Goal: Check status: Check status

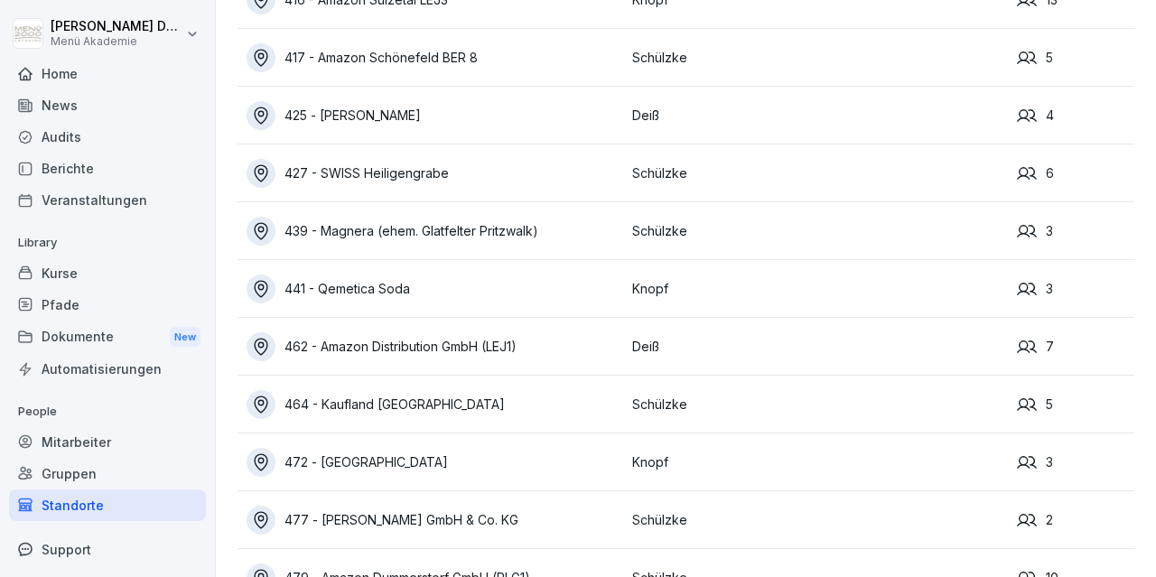
scroll to position [838, 0]
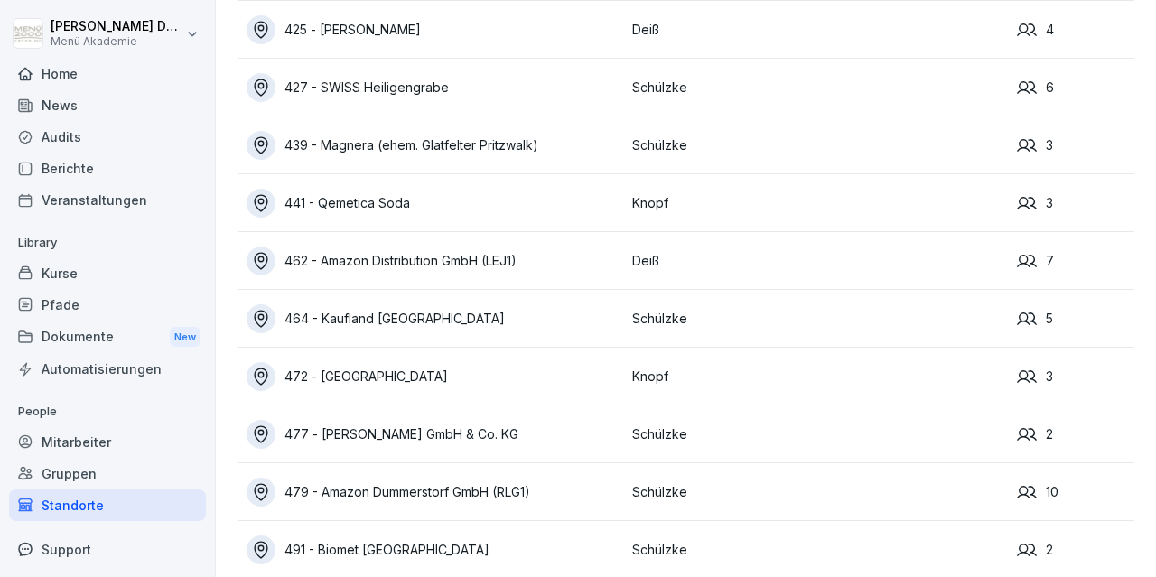
click at [512, 254] on div "462 - Amazon Distribution GmbH (LEJ1)" at bounding box center [435, 261] width 377 height 29
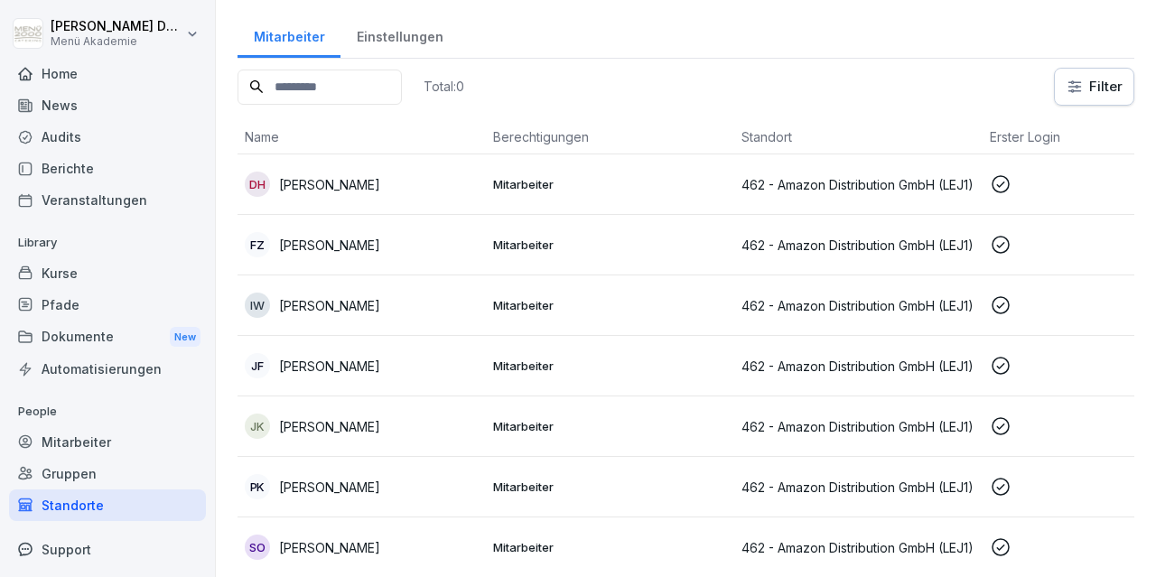
scroll to position [47, 0]
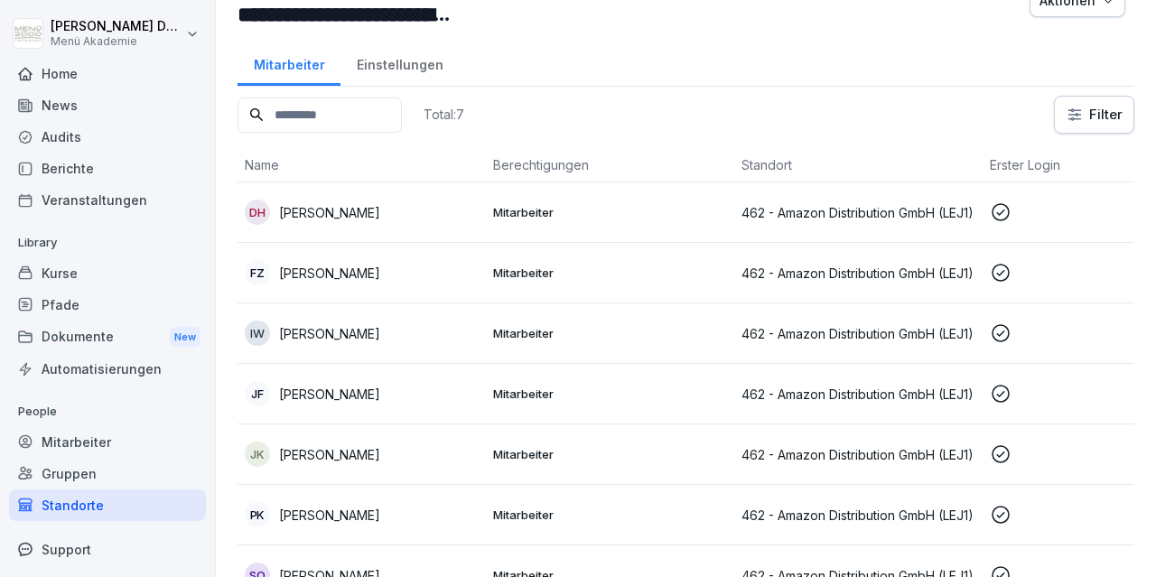
click at [328, 214] on p "[PERSON_NAME]" at bounding box center [329, 212] width 101 height 19
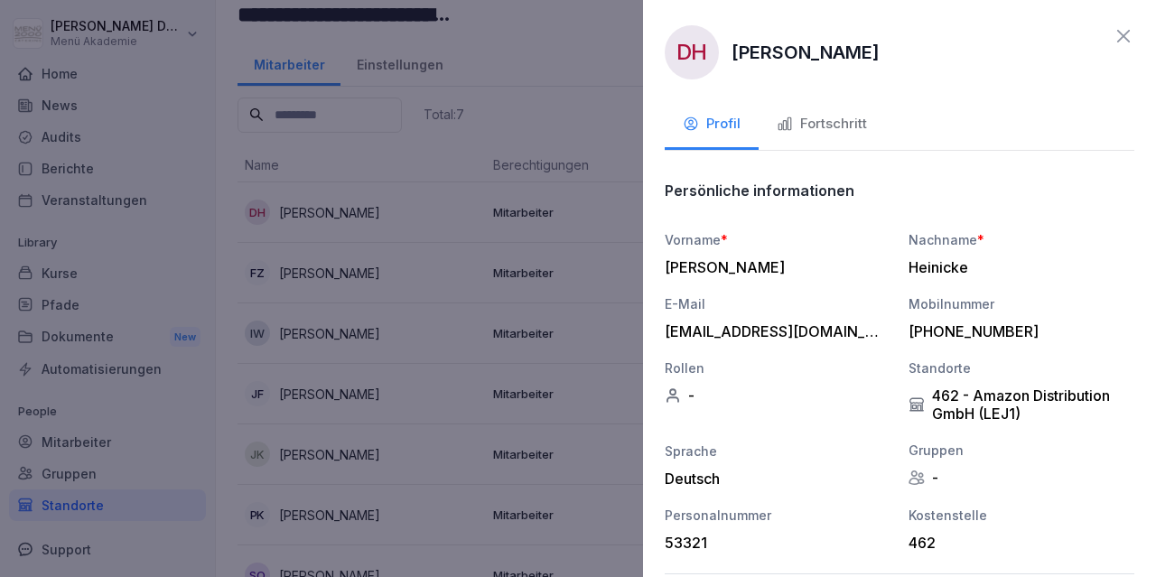
click at [803, 133] on div "Fortschritt" at bounding box center [822, 124] width 90 height 21
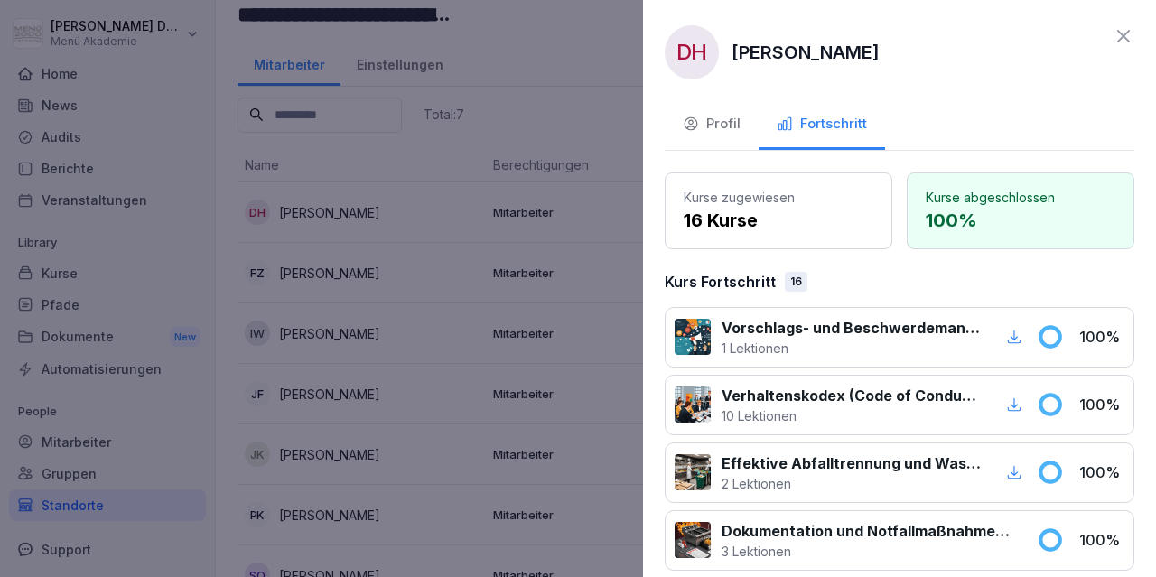
click at [1116, 38] on icon at bounding box center [1124, 36] width 22 height 22
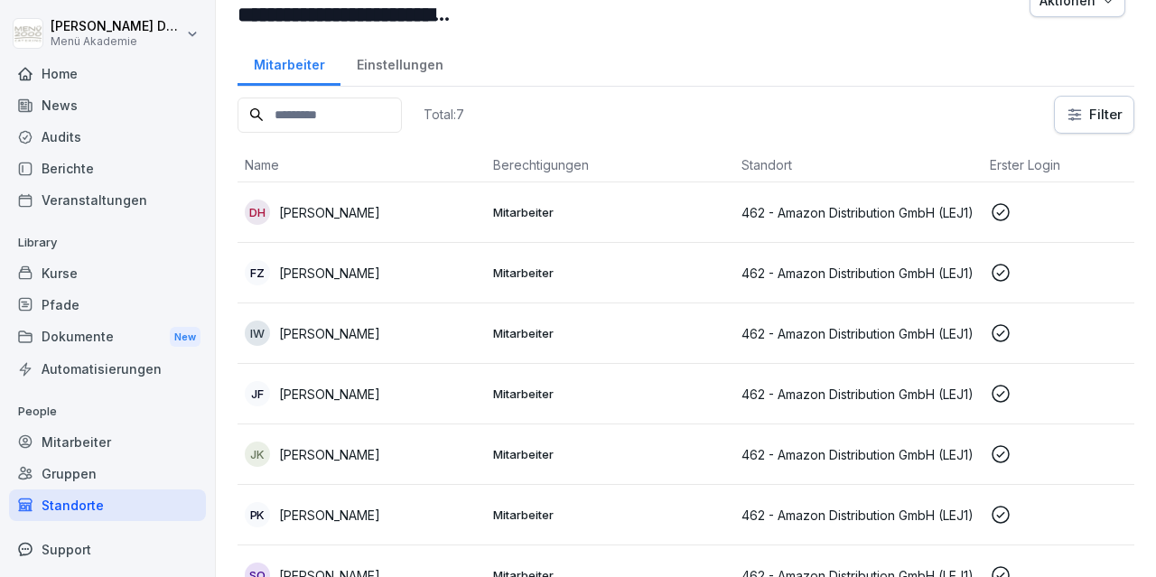
click at [313, 324] on p "[PERSON_NAME]" at bounding box center [329, 333] width 101 height 19
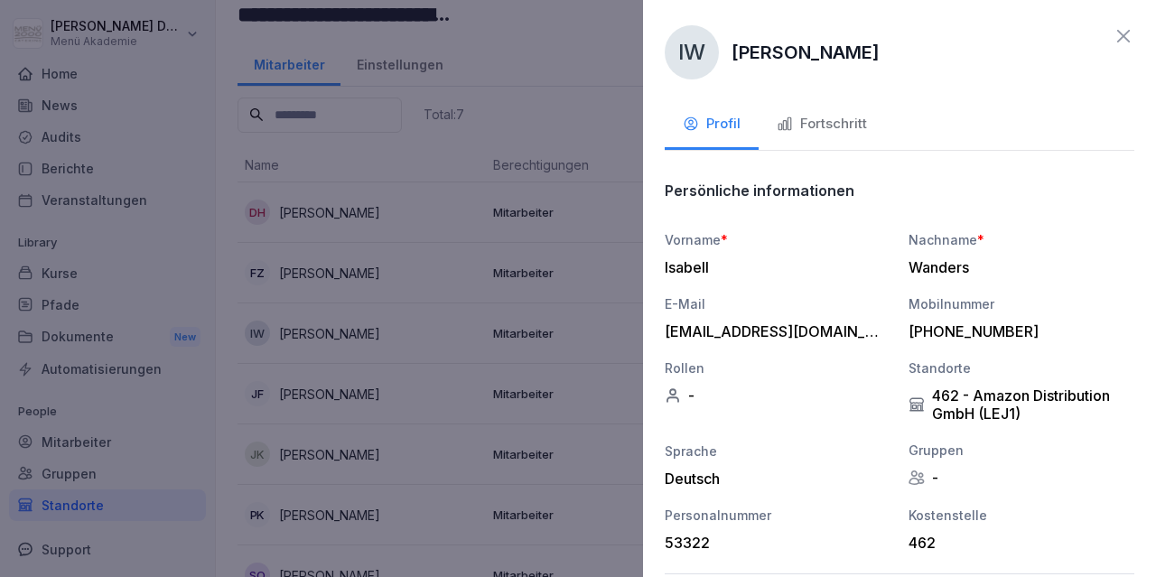
click at [856, 133] on div "Fortschritt" at bounding box center [822, 124] width 90 height 21
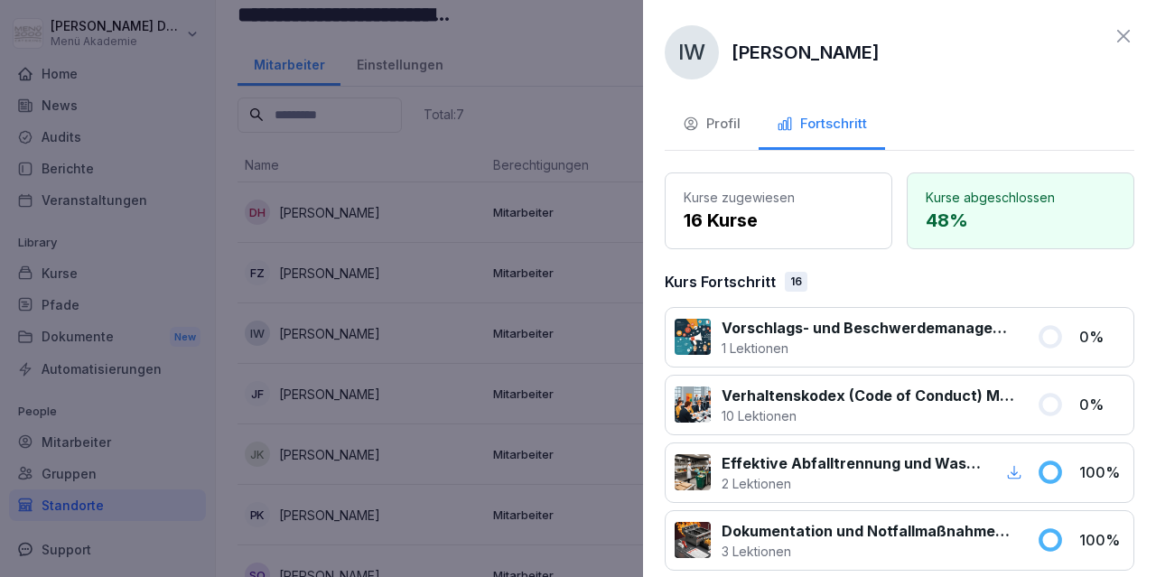
click at [1112, 37] on div "IW [PERSON_NAME]" at bounding box center [900, 52] width 470 height 54
click at [1122, 42] on icon at bounding box center [1124, 36] width 22 height 22
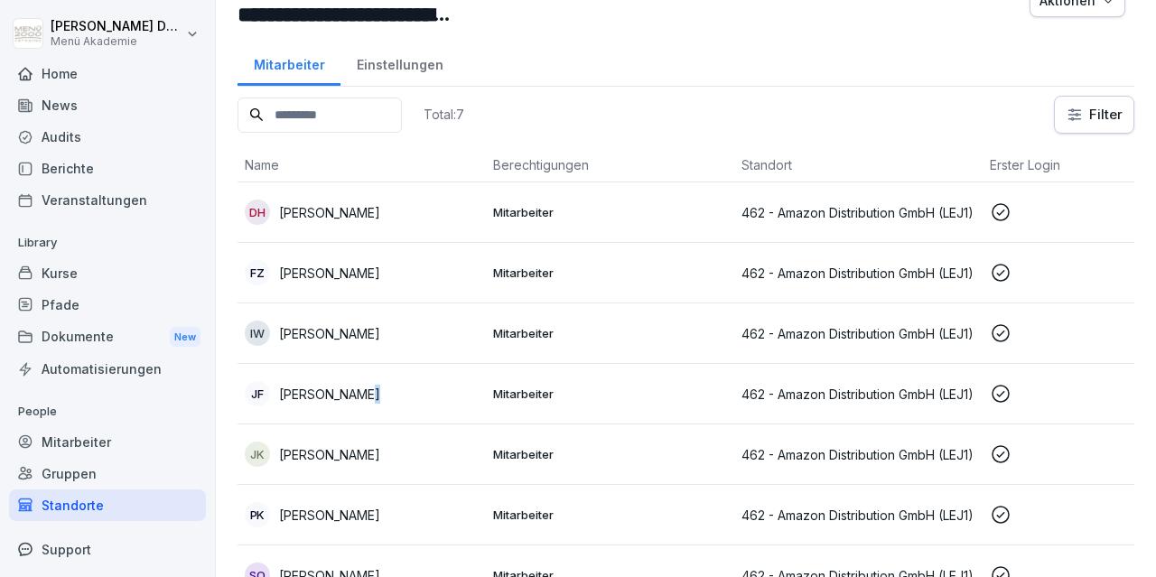
click at [354, 397] on p "[PERSON_NAME]" at bounding box center [329, 394] width 101 height 19
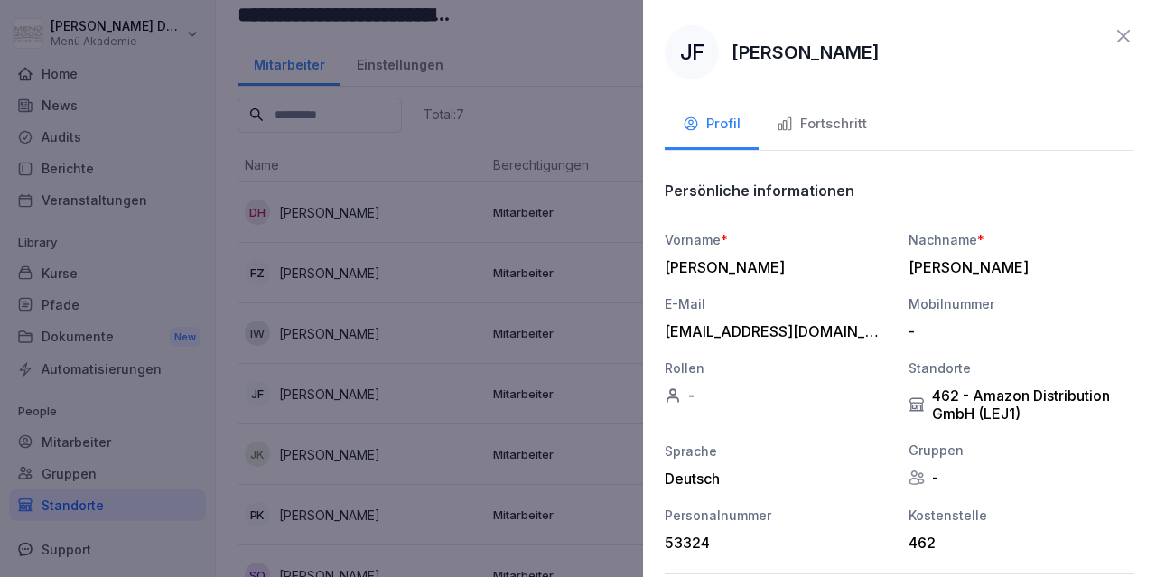
click at [826, 129] on div "Fortschritt" at bounding box center [822, 124] width 90 height 21
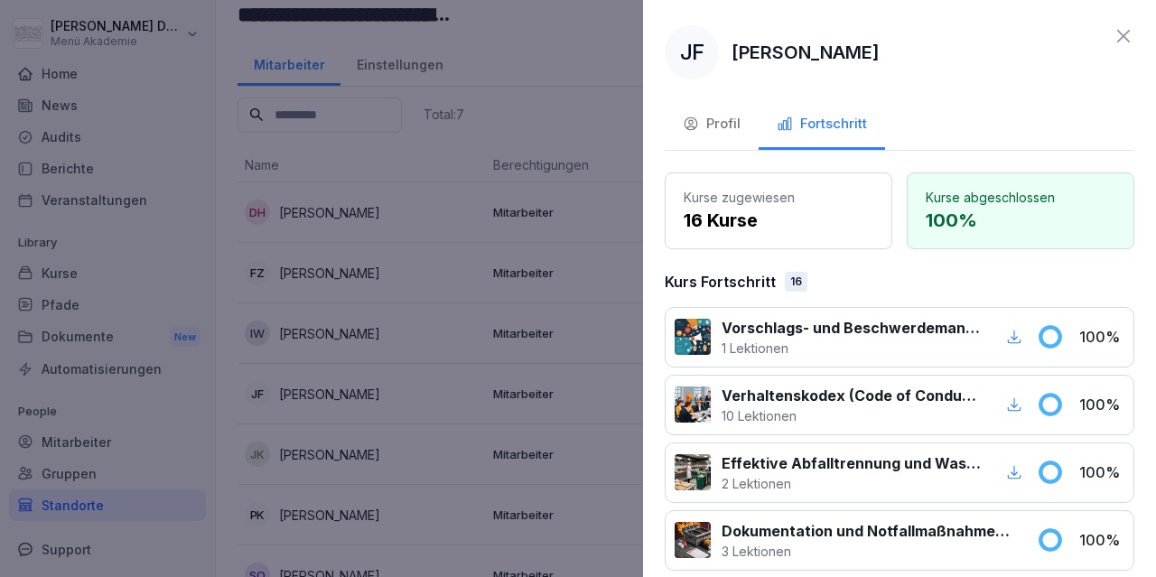
click at [1119, 33] on icon at bounding box center [1124, 36] width 22 height 22
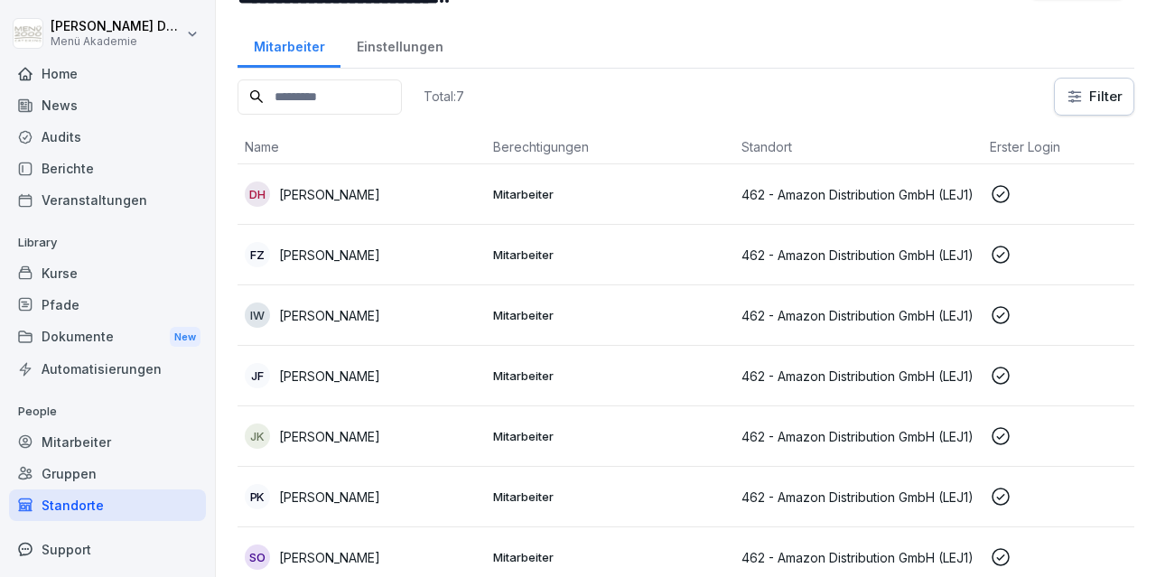
scroll to position [73, 0]
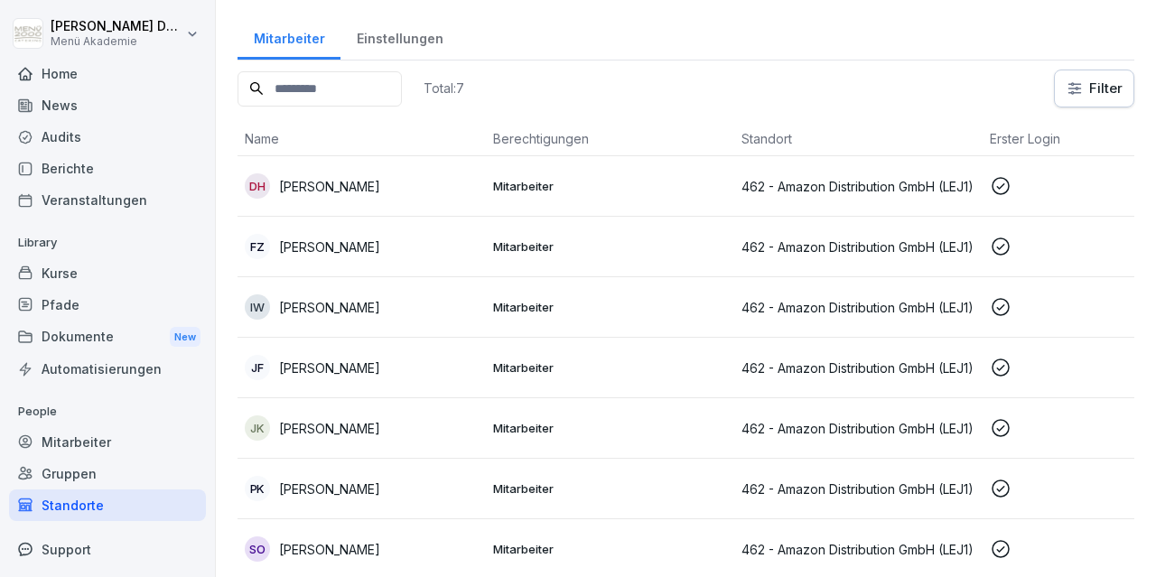
click at [328, 482] on p "[PERSON_NAME]" at bounding box center [329, 489] width 101 height 19
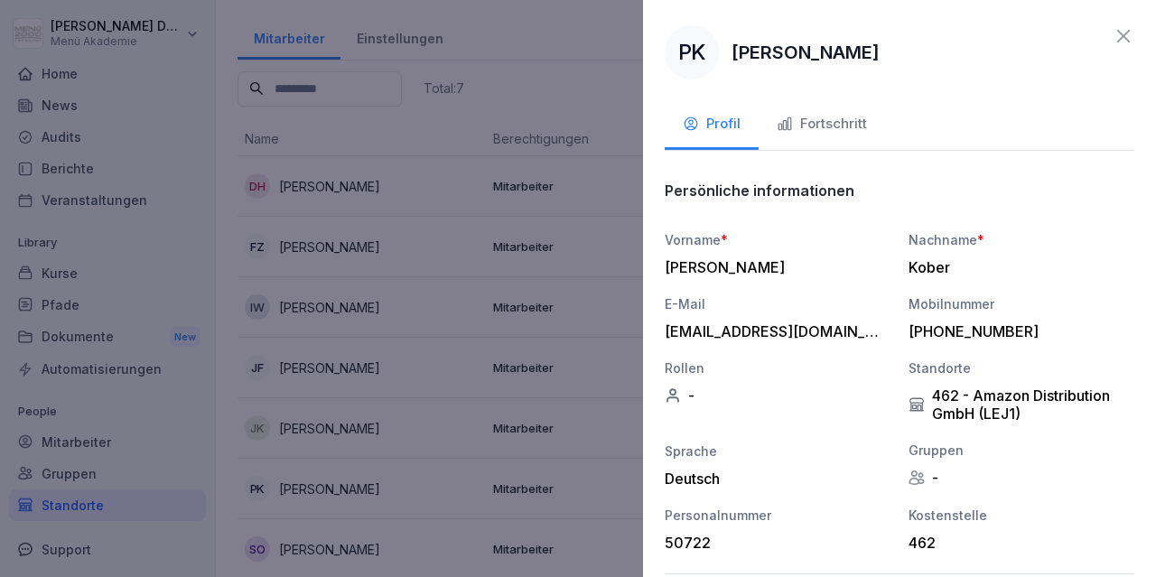
click at [836, 126] on div "Fortschritt" at bounding box center [822, 124] width 90 height 21
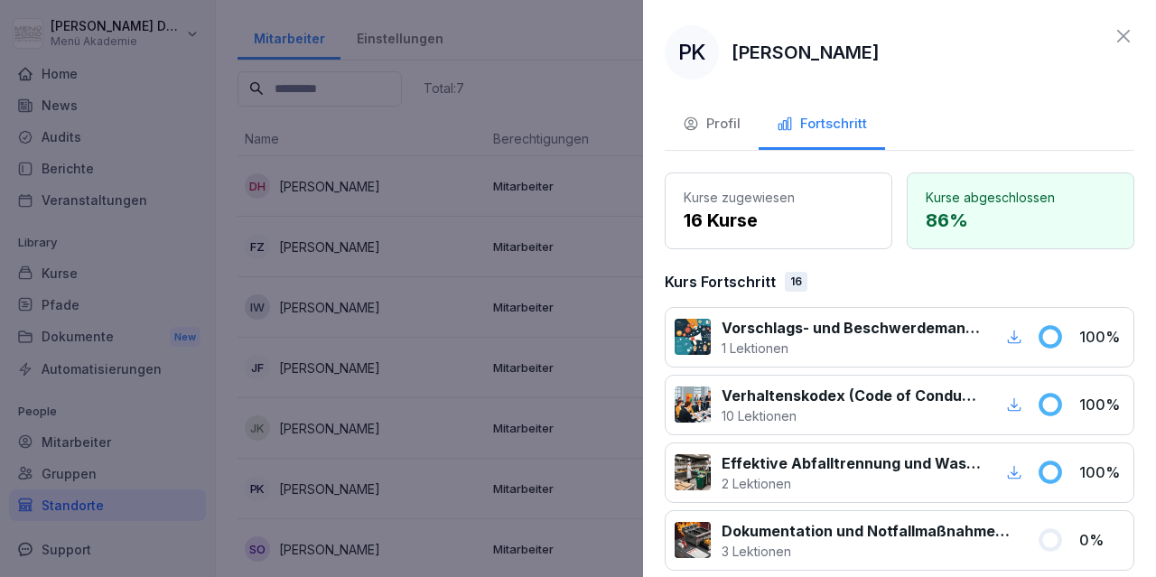
click at [1127, 33] on icon at bounding box center [1124, 36] width 22 height 22
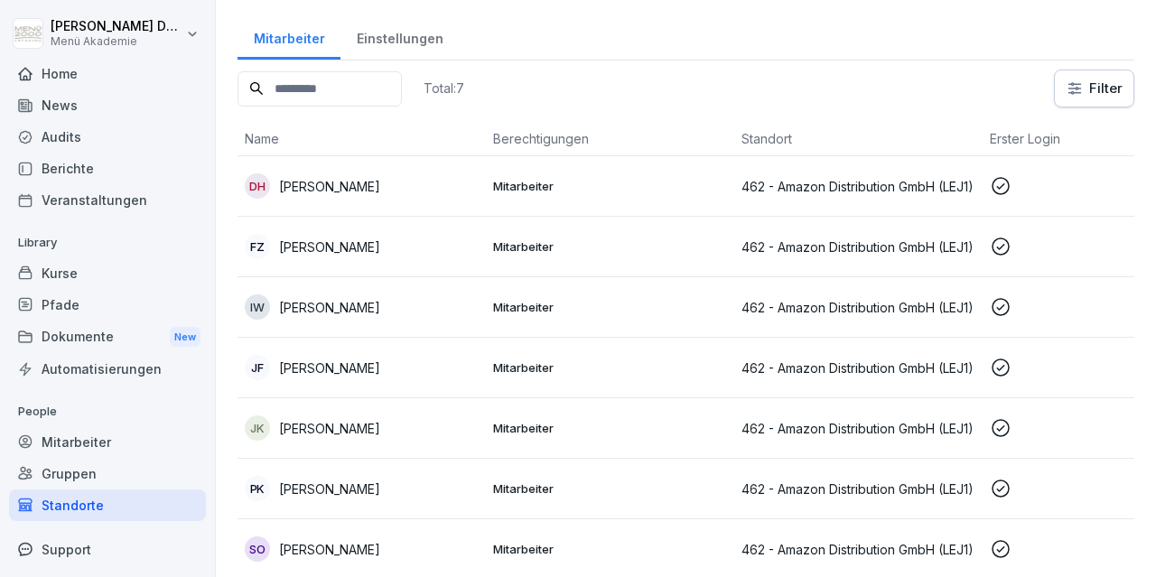
click at [359, 302] on p "[PERSON_NAME]" at bounding box center [329, 307] width 101 height 19
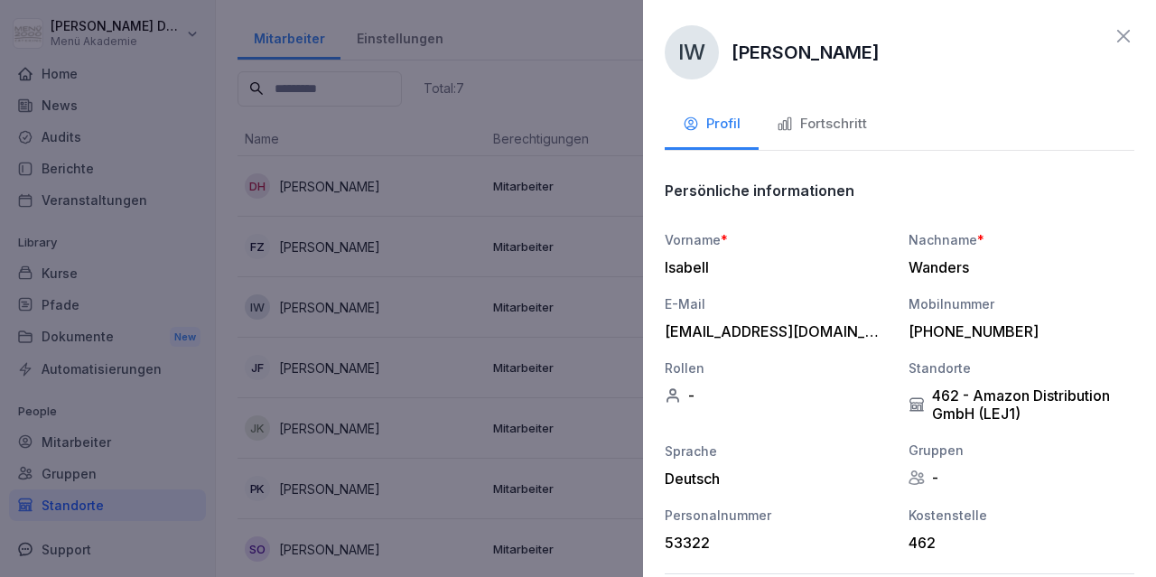
click at [815, 118] on div "Fortschritt" at bounding box center [822, 124] width 90 height 21
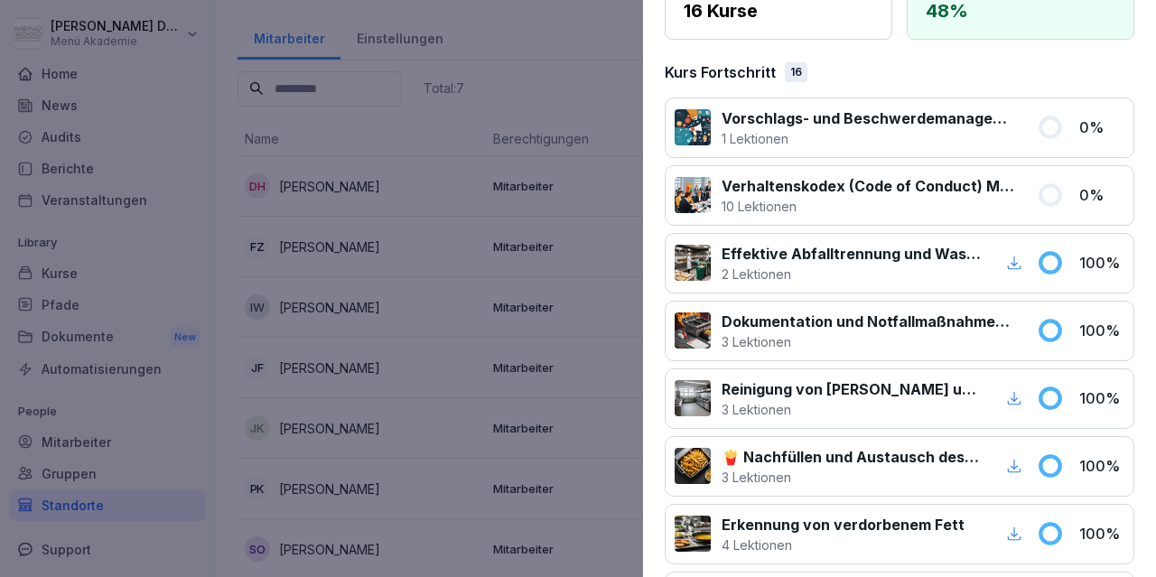
scroll to position [0, 0]
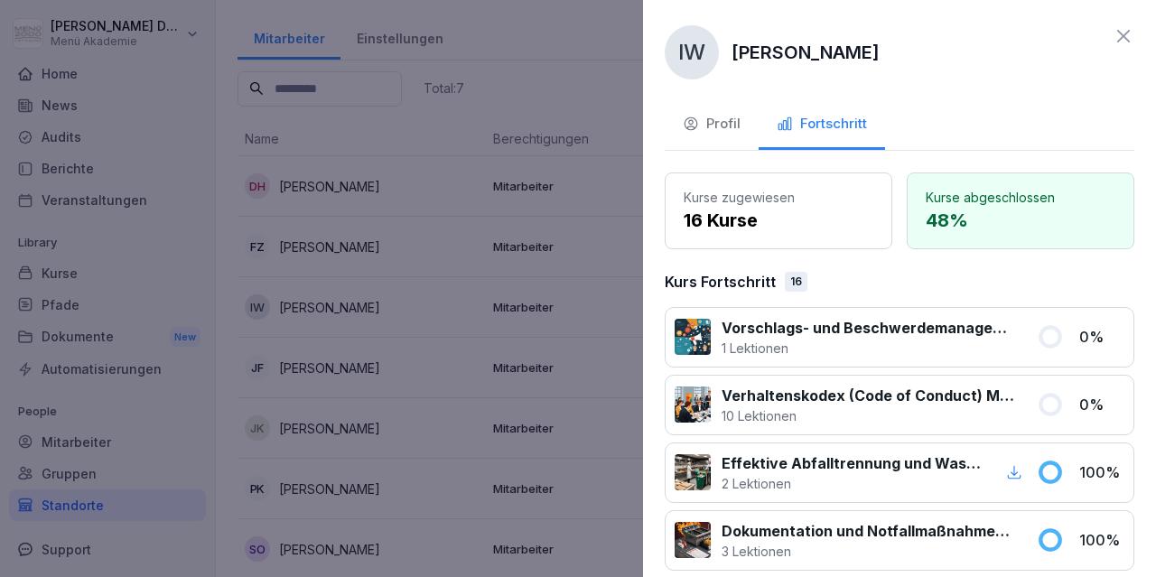
click at [1128, 33] on icon at bounding box center [1124, 36] width 13 height 13
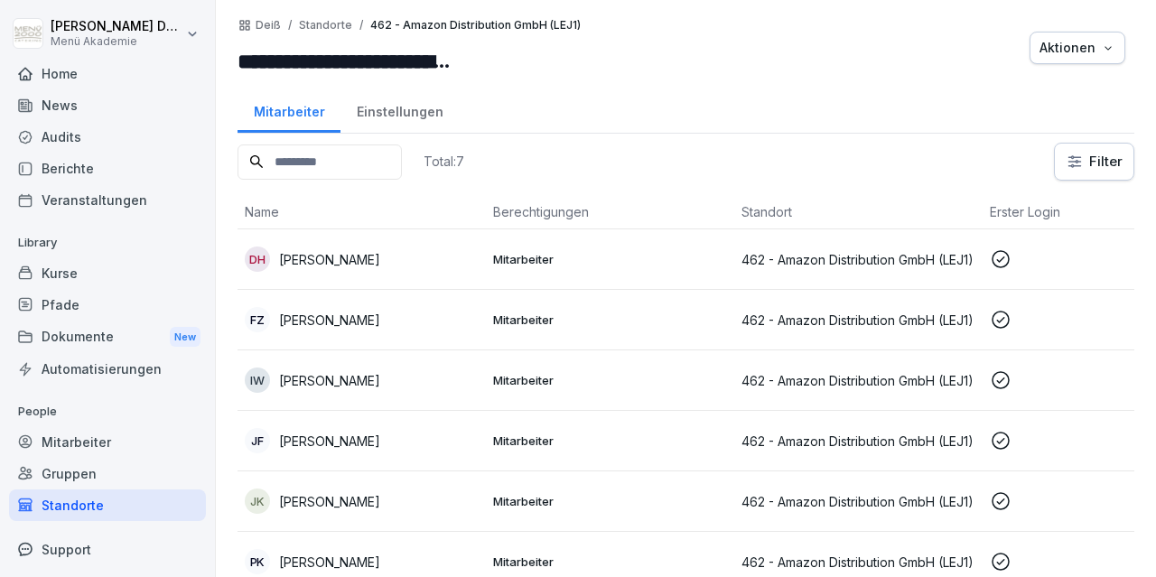
scroll to position [73, 0]
